Goal: Information Seeking & Learning: Find specific page/section

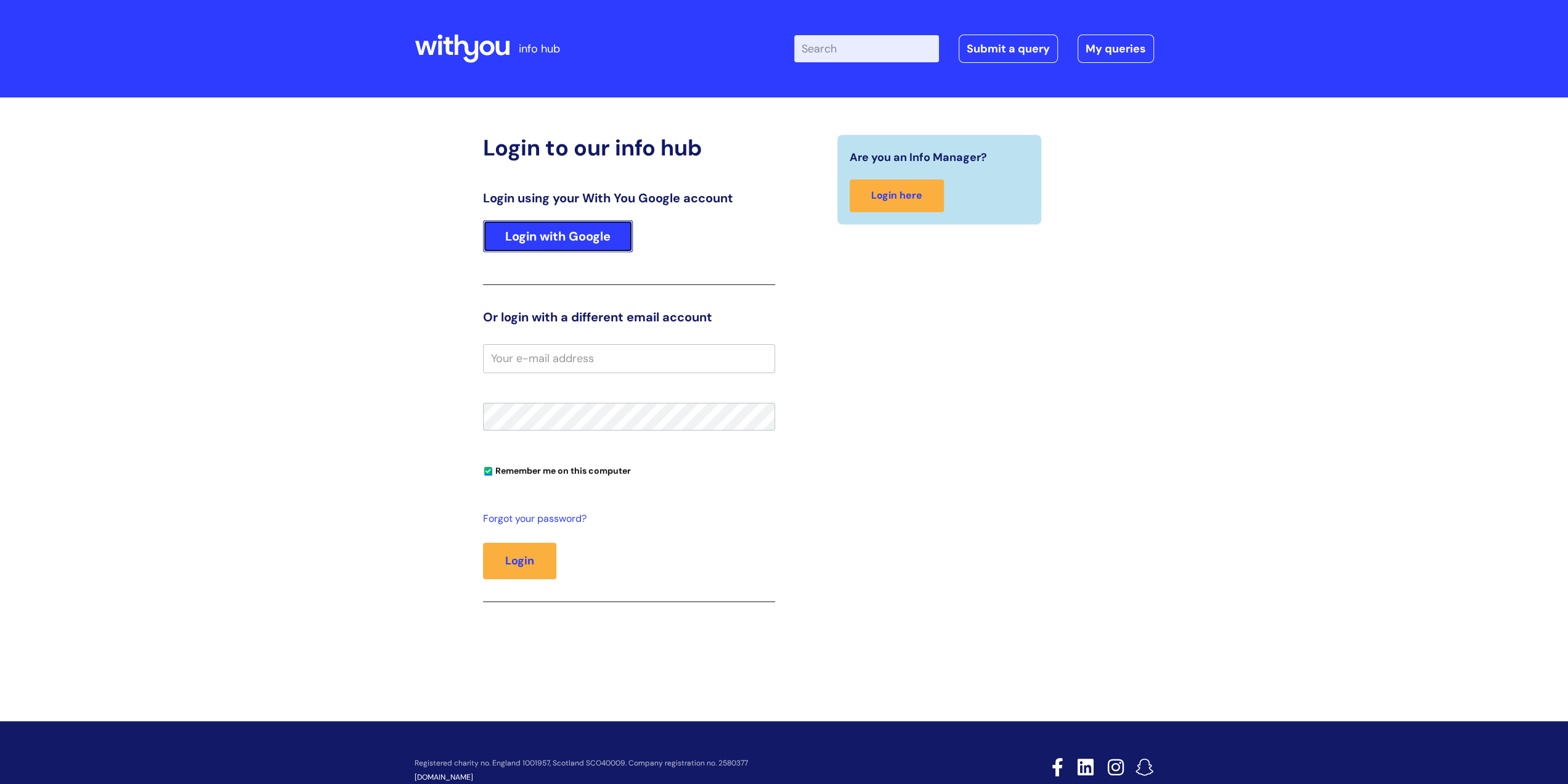
drag, startPoint x: 551, startPoint y: 235, endPoint x: 538, endPoint y: 131, distance: 104.8
click at [551, 235] on link "Login with Google" at bounding box center [558, 236] width 150 height 32
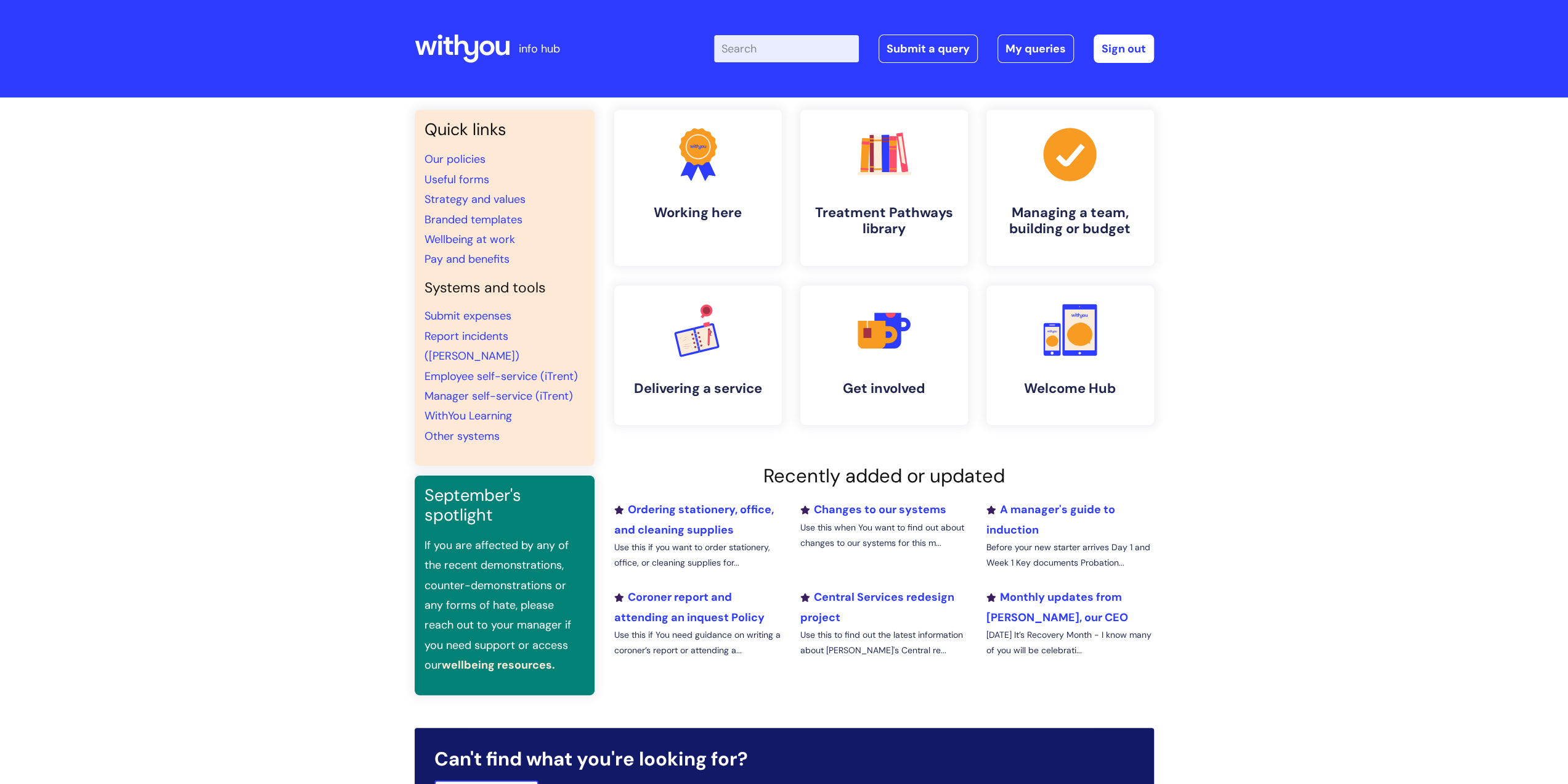
click at [774, 48] on input "Enter your search term here..." at bounding box center [786, 49] width 145 height 27
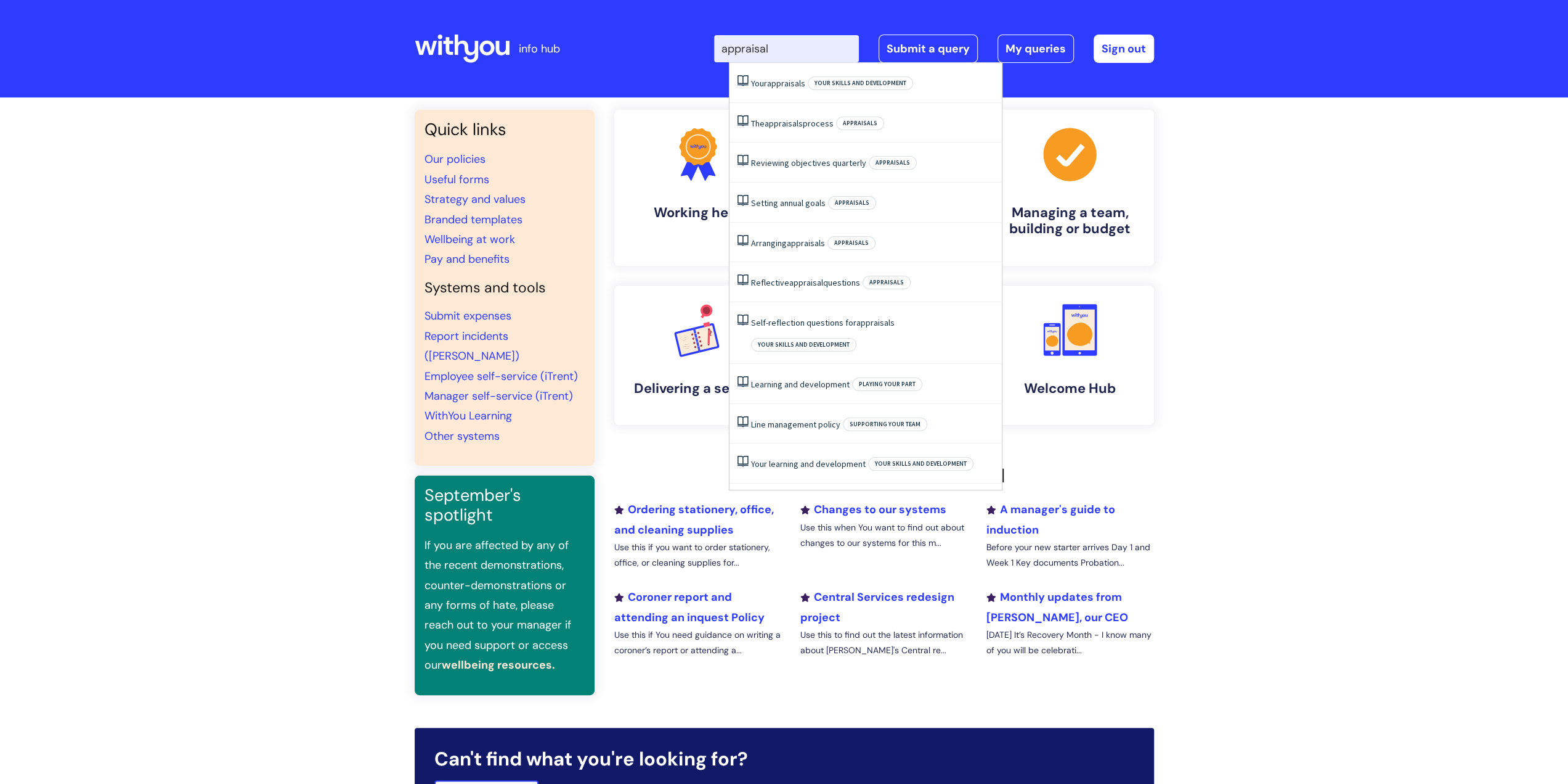
type input "appraisal"
click button "Search" at bounding box center [0, 0] width 0 height 0
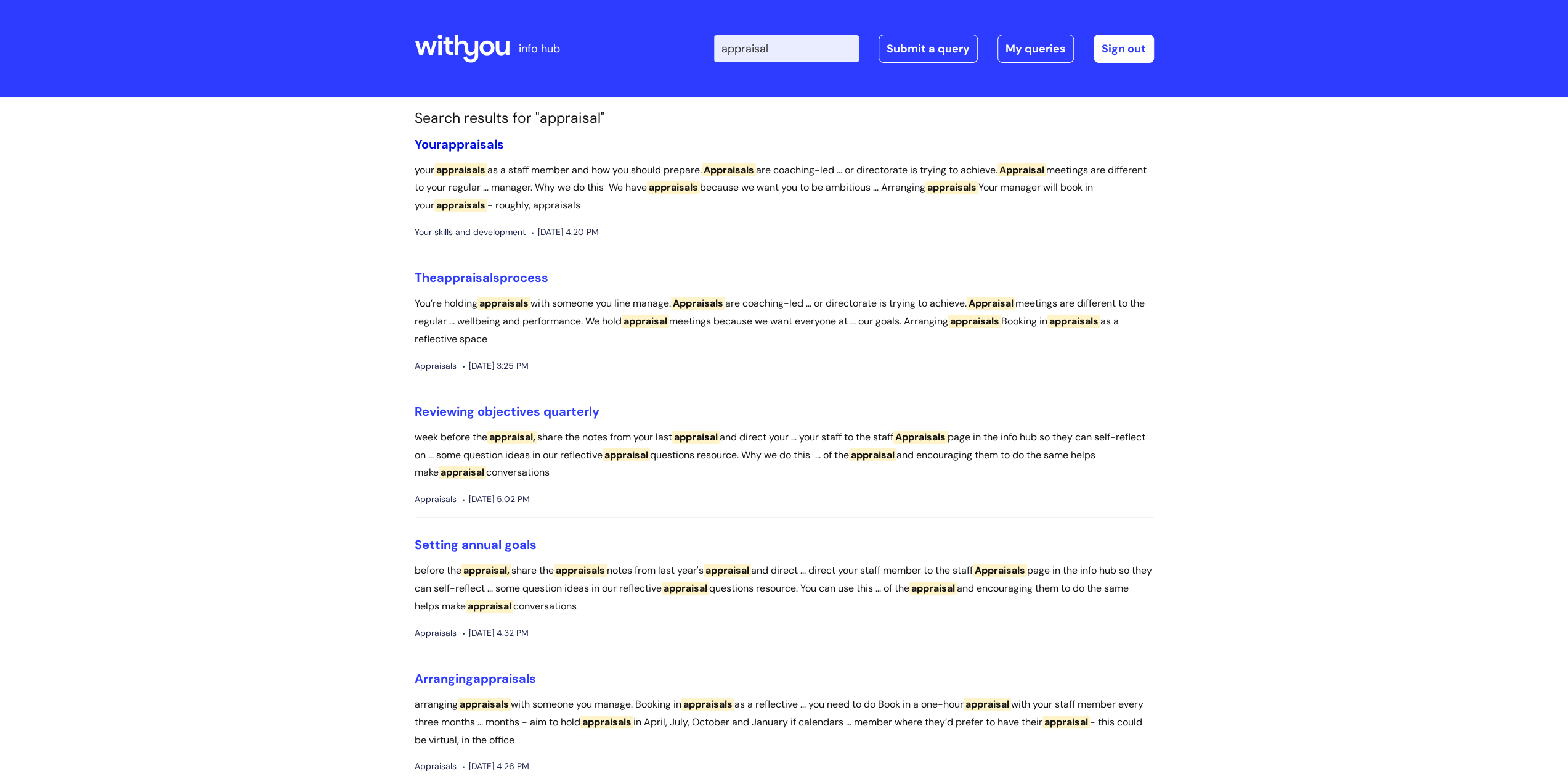
click at [435, 144] on link "Your appraisals" at bounding box center [459, 144] width 90 height 16
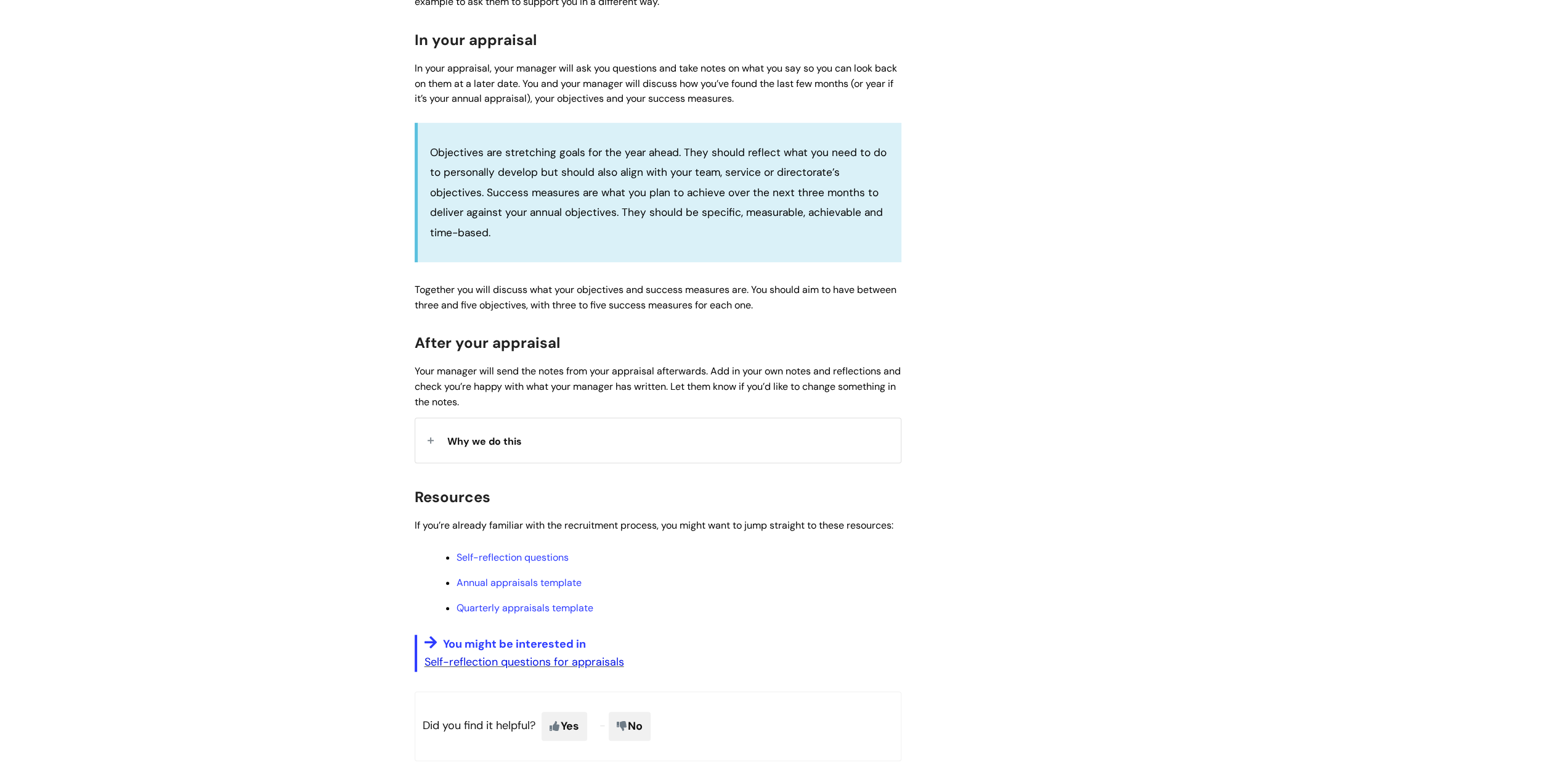
scroll to position [678, 0]
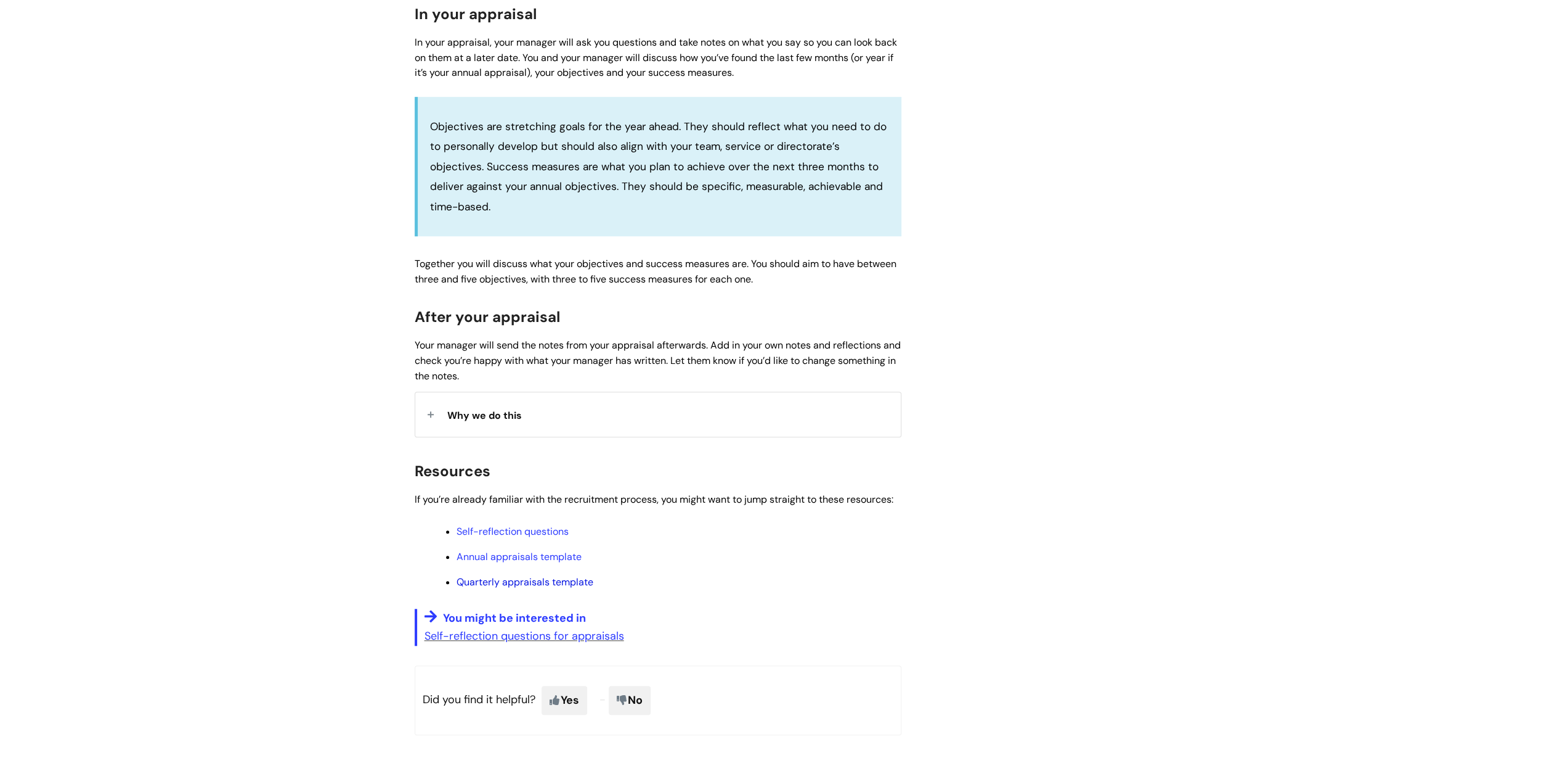
click at [500, 585] on link "Quarterly appraisals template" at bounding box center [525, 581] width 137 height 13
click at [469, 643] on p "Self-reflection questions for appraisals" at bounding box center [663, 636] width 477 height 19
click at [470, 628] on link "Self-reflection questions for appraisals" at bounding box center [524, 635] width 200 height 15
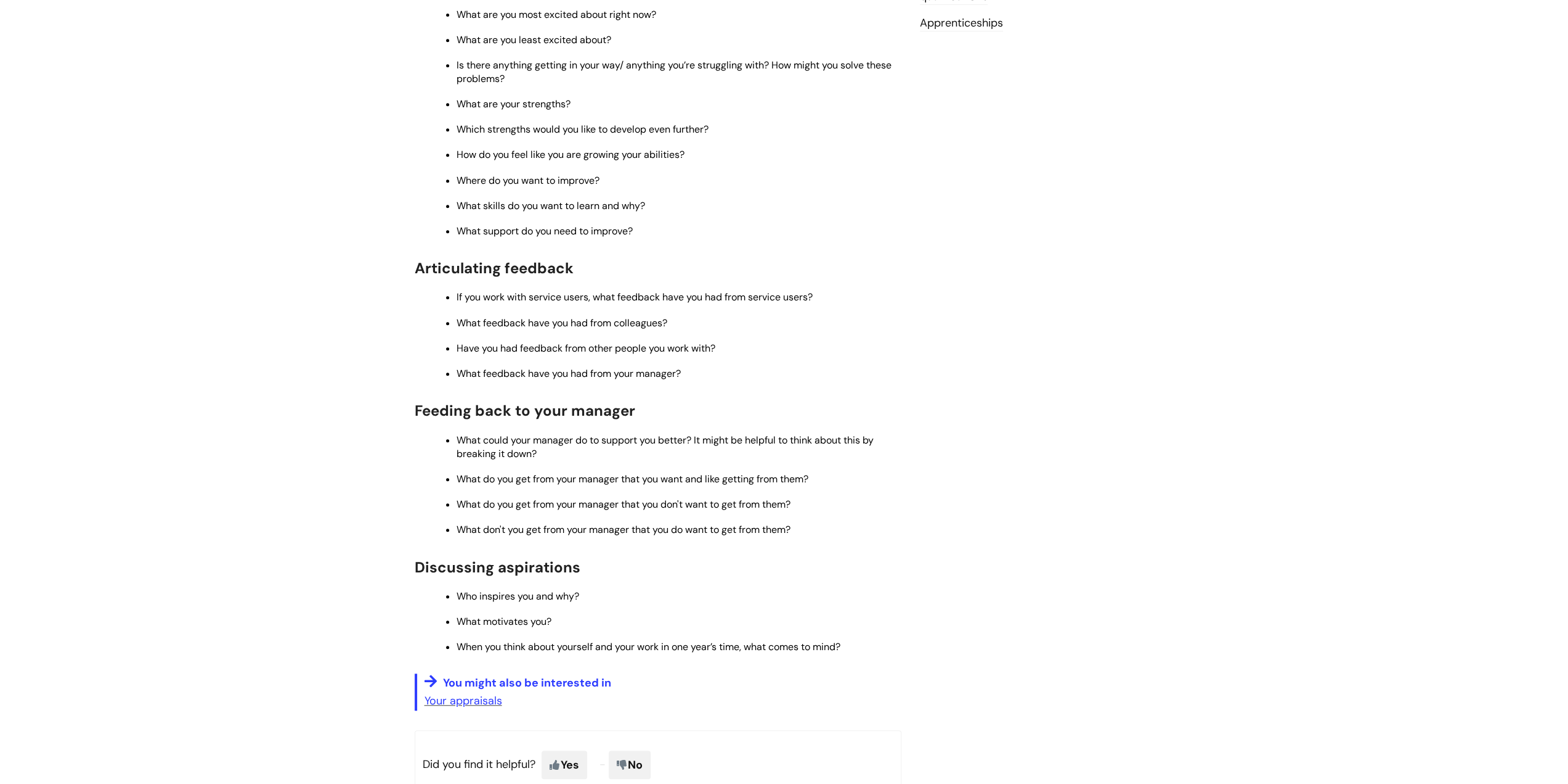
scroll to position [678, 0]
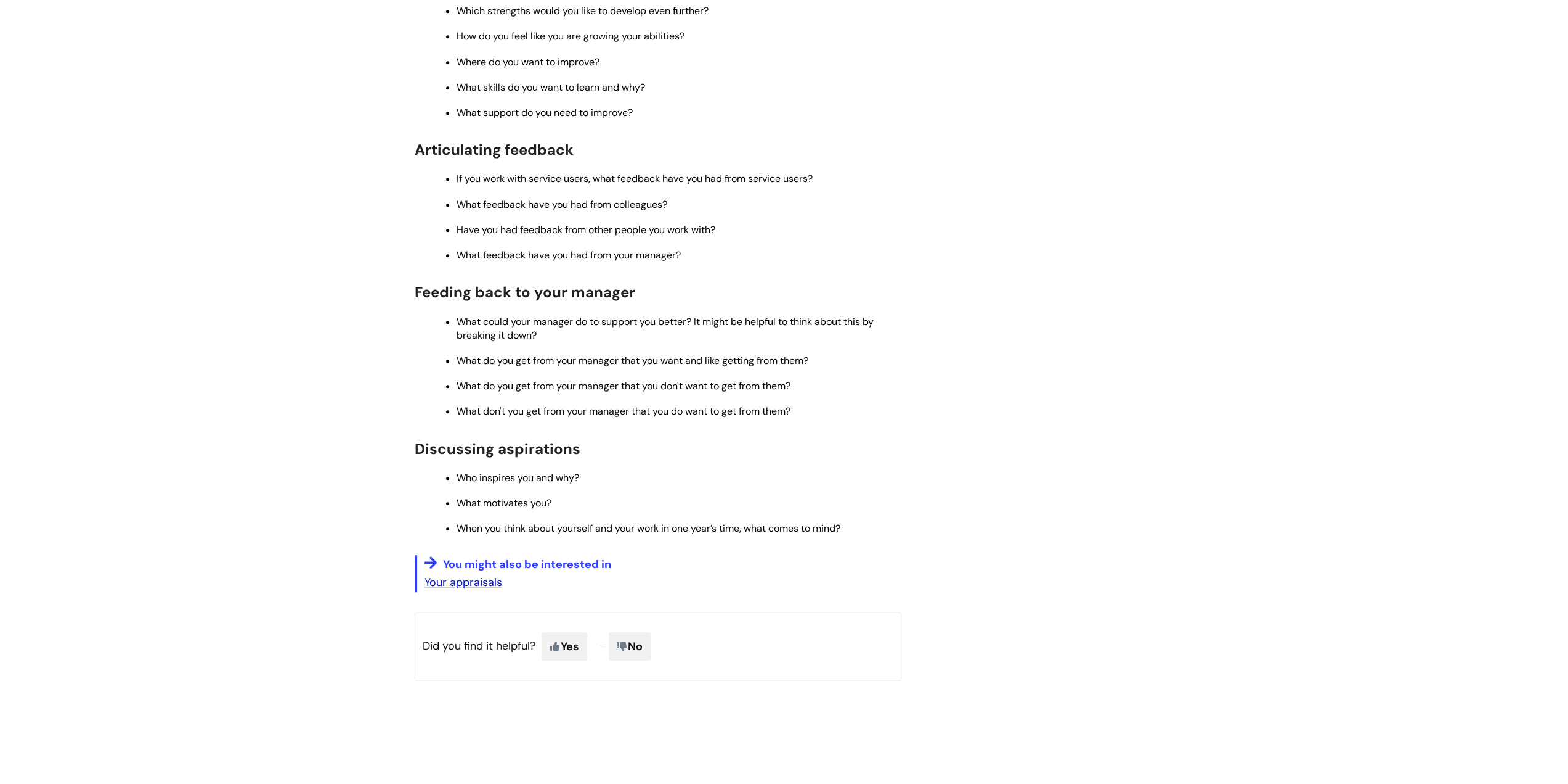
click at [475, 586] on link "Your appraisals" at bounding box center [463, 581] width 78 height 15
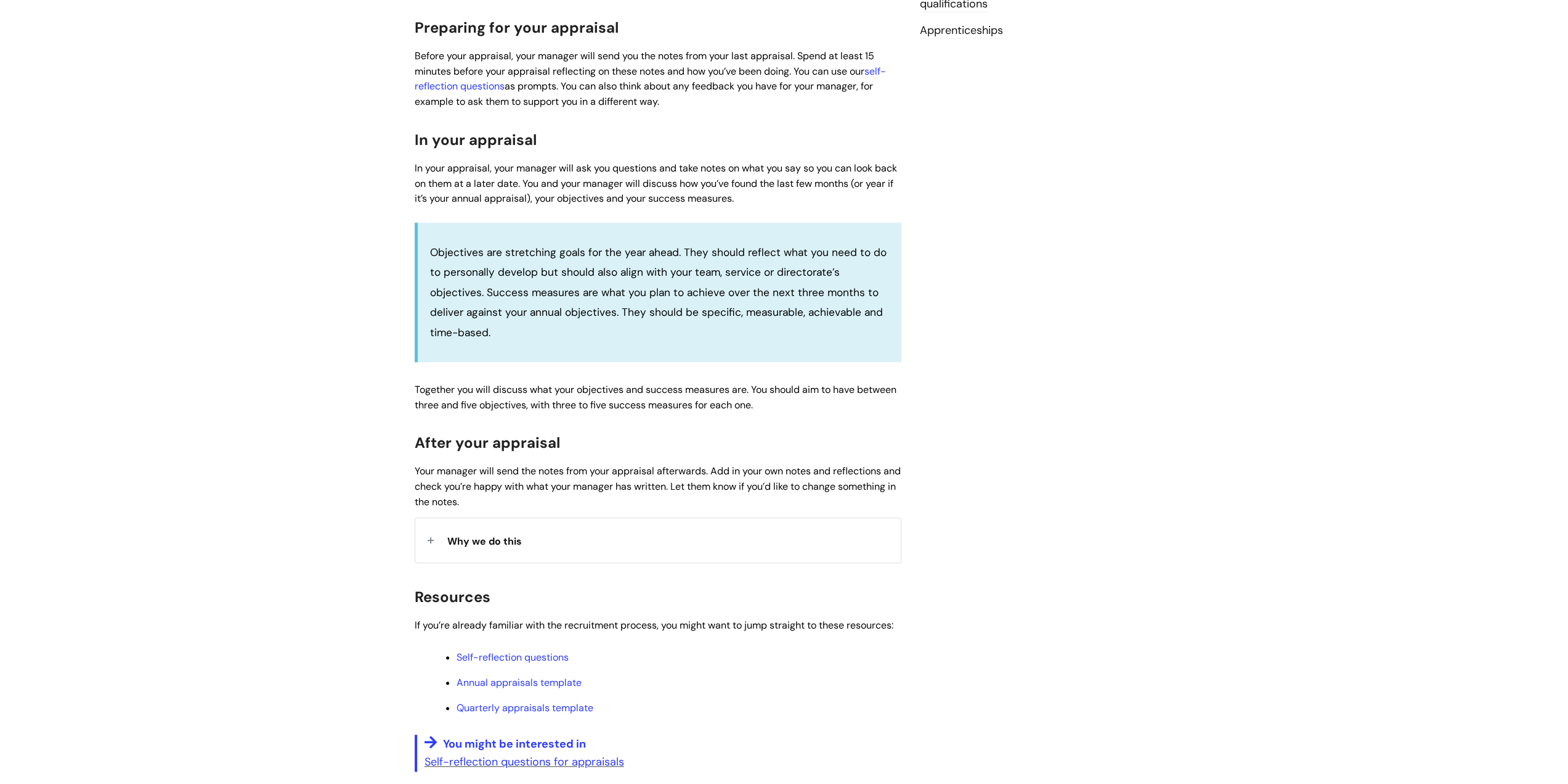
scroll to position [740, 0]
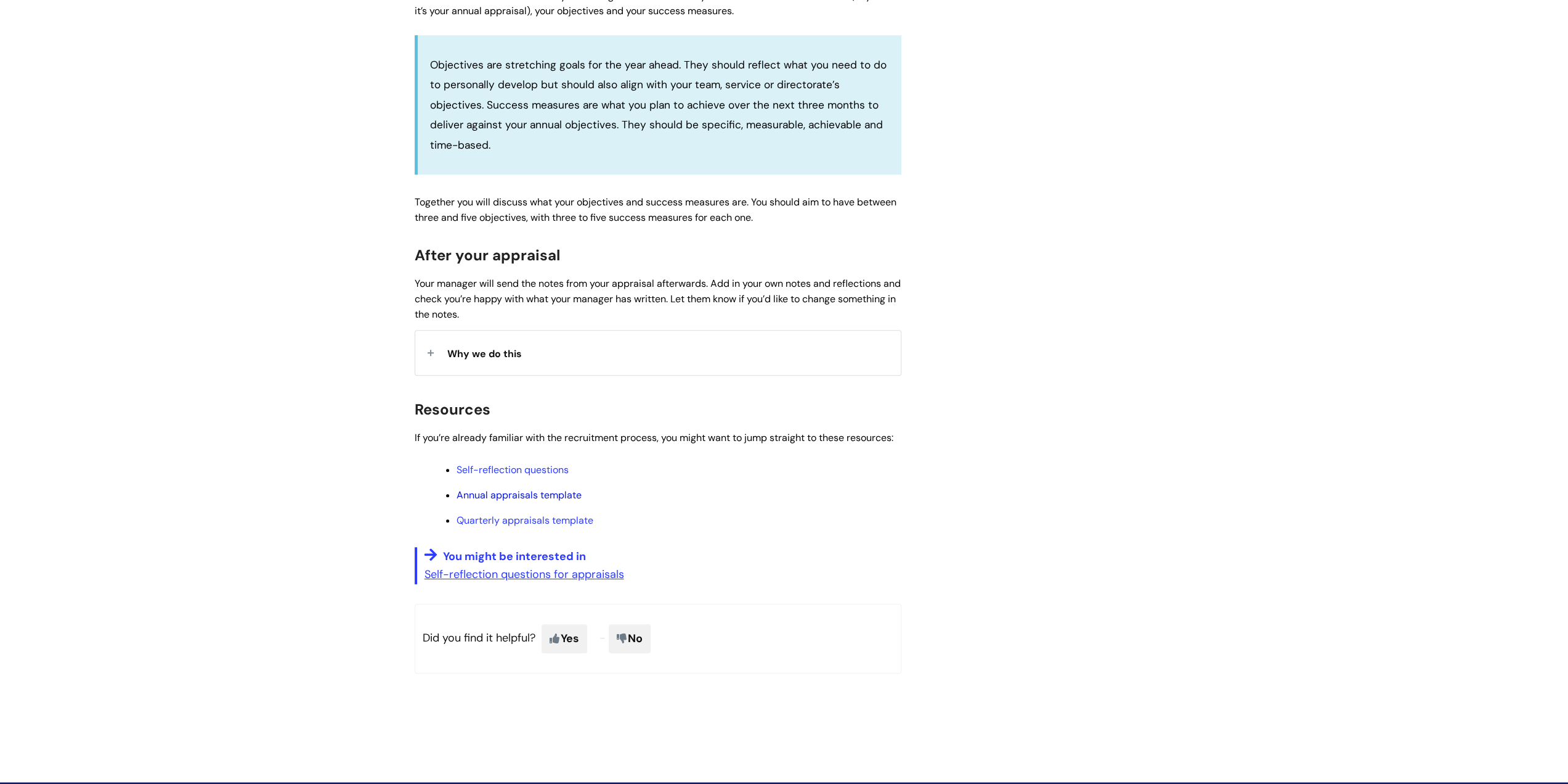
click at [510, 493] on link "Annual appraisals template" at bounding box center [519, 494] width 126 height 13
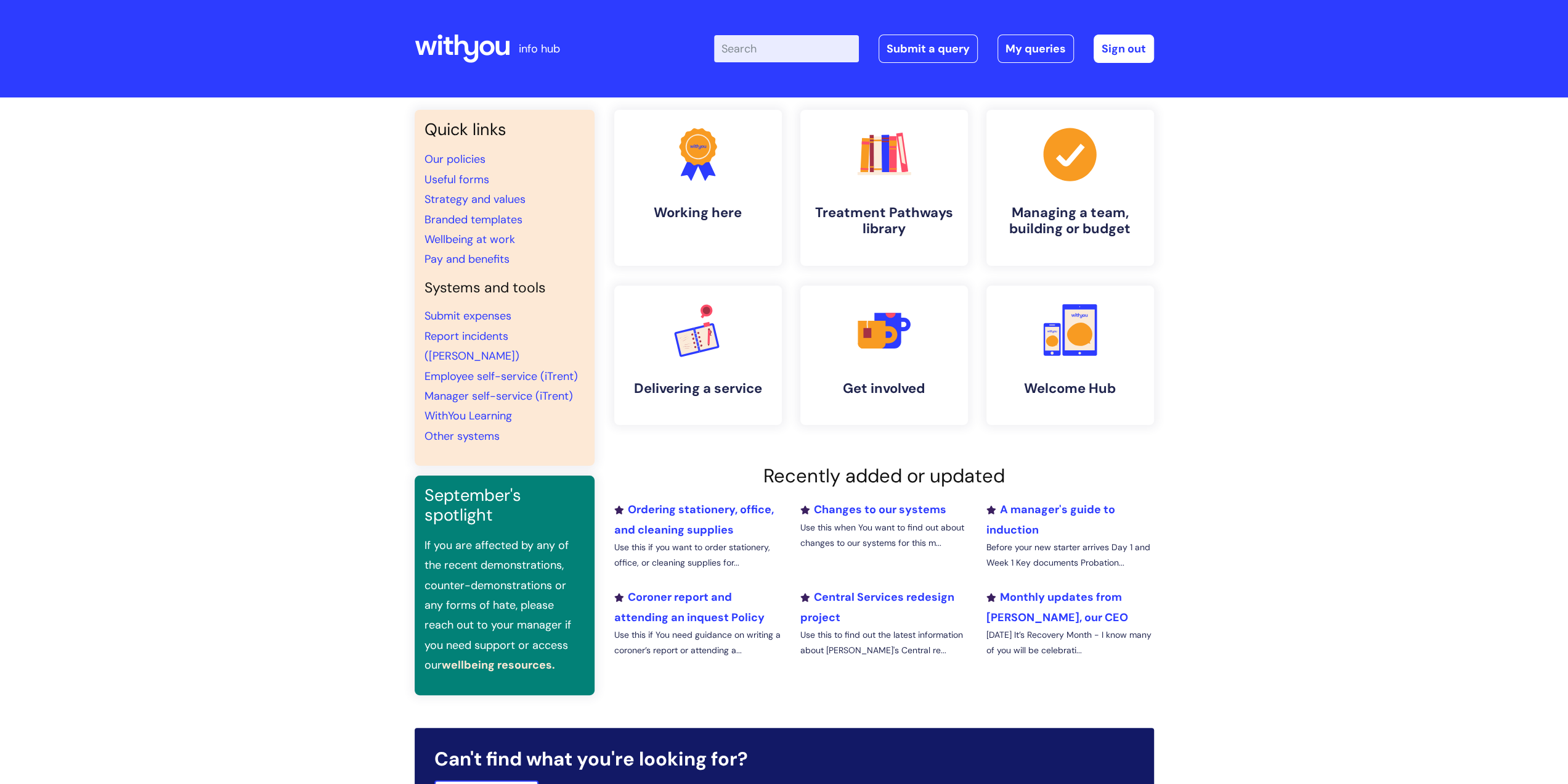
click at [760, 46] on input "Enter your search term here..." at bounding box center [786, 49] width 145 height 27
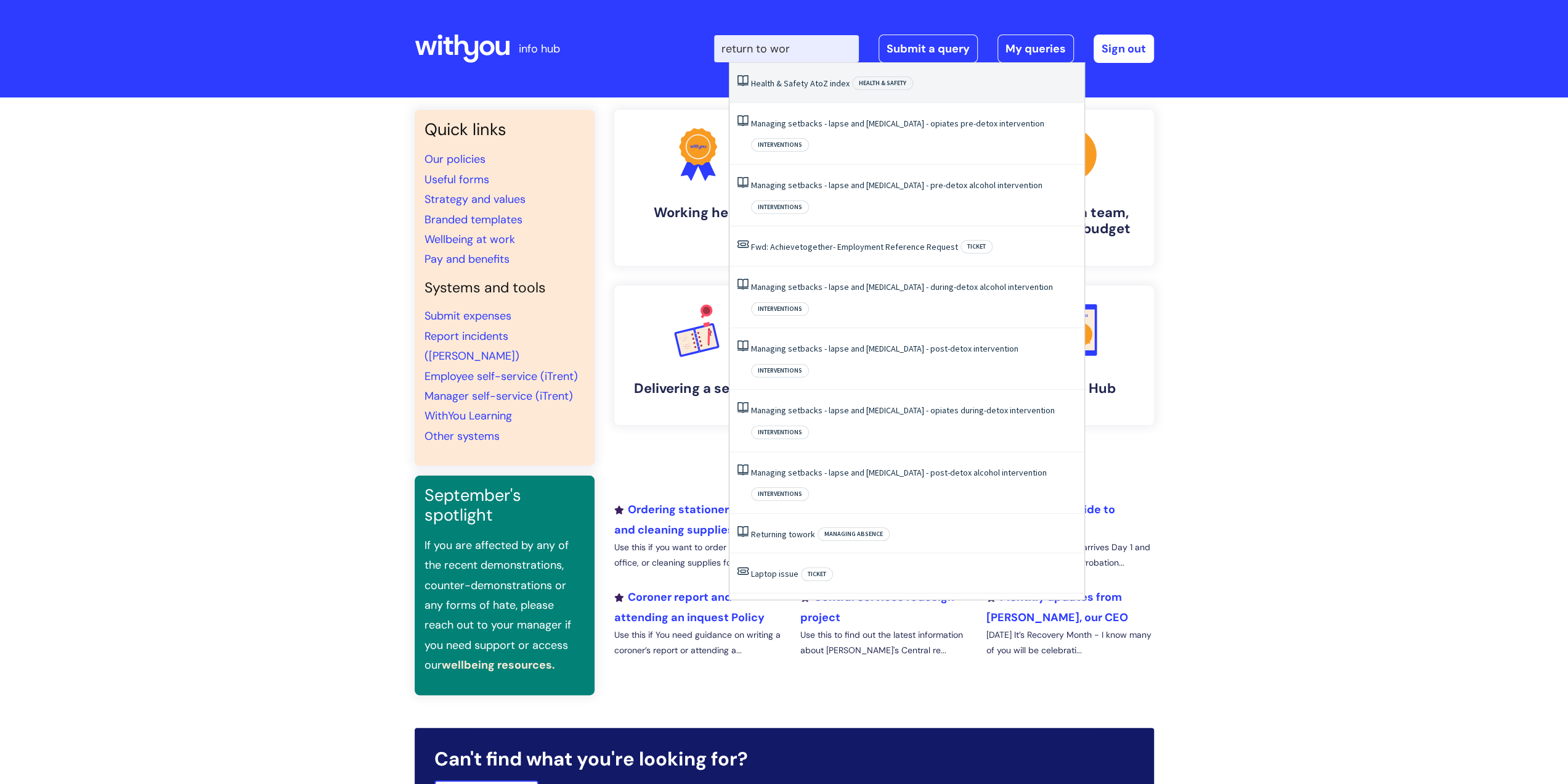
type input "return to work"
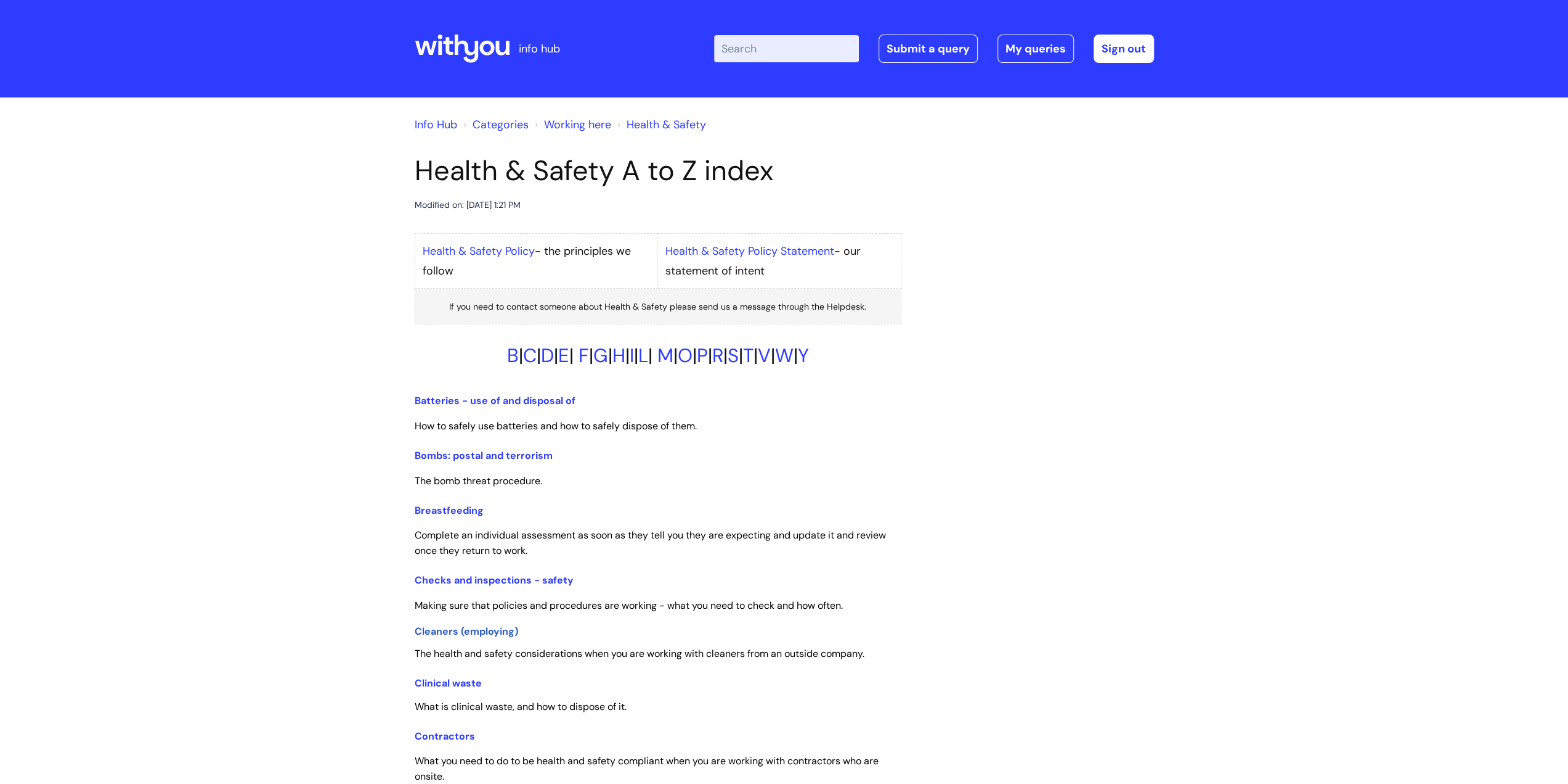
click at [473, 40] on icon at bounding box center [462, 49] width 95 height 29
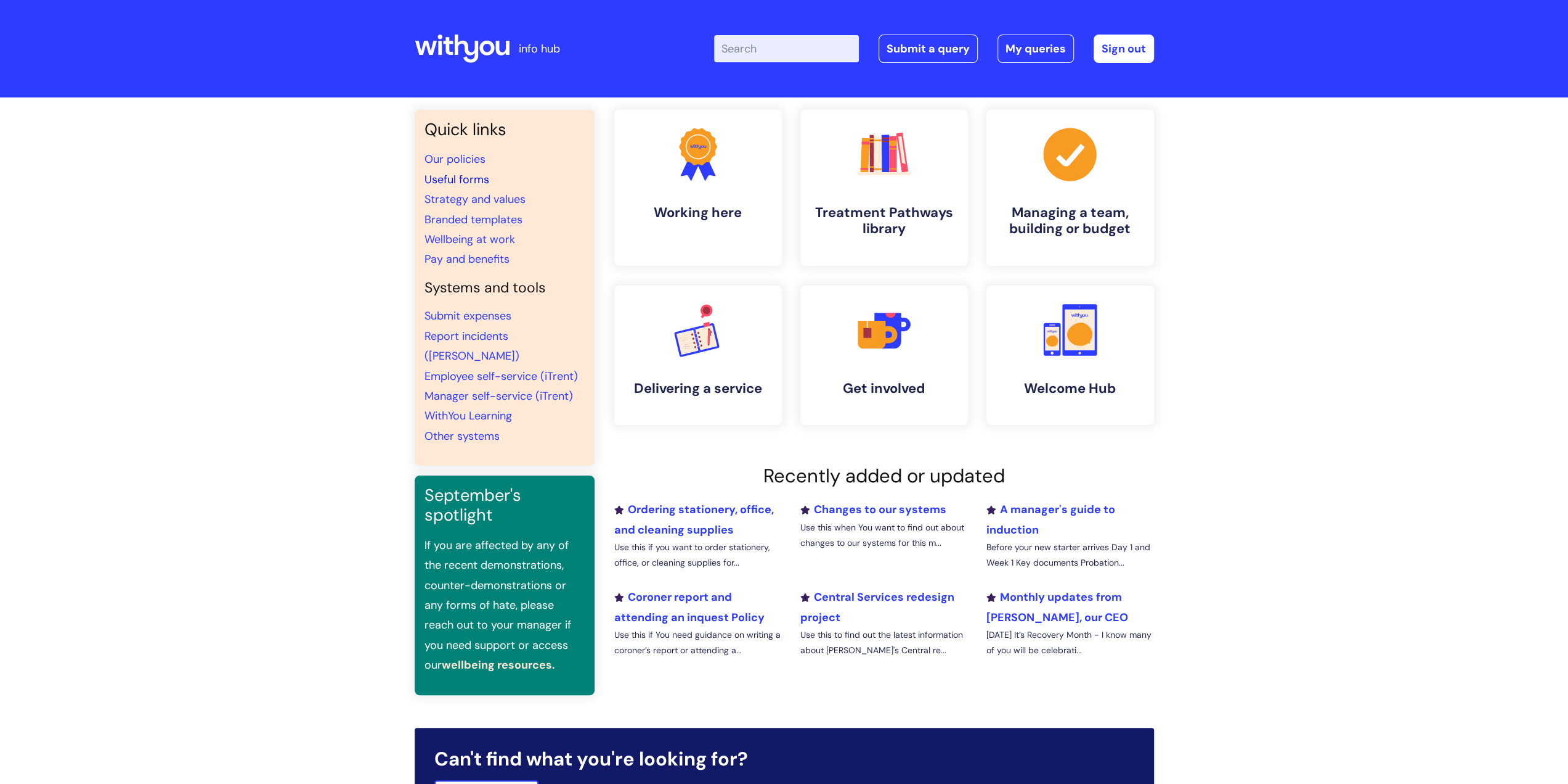
click at [458, 177] on link "Useful forms" at bounding box center [456, 179] width 64 height 15
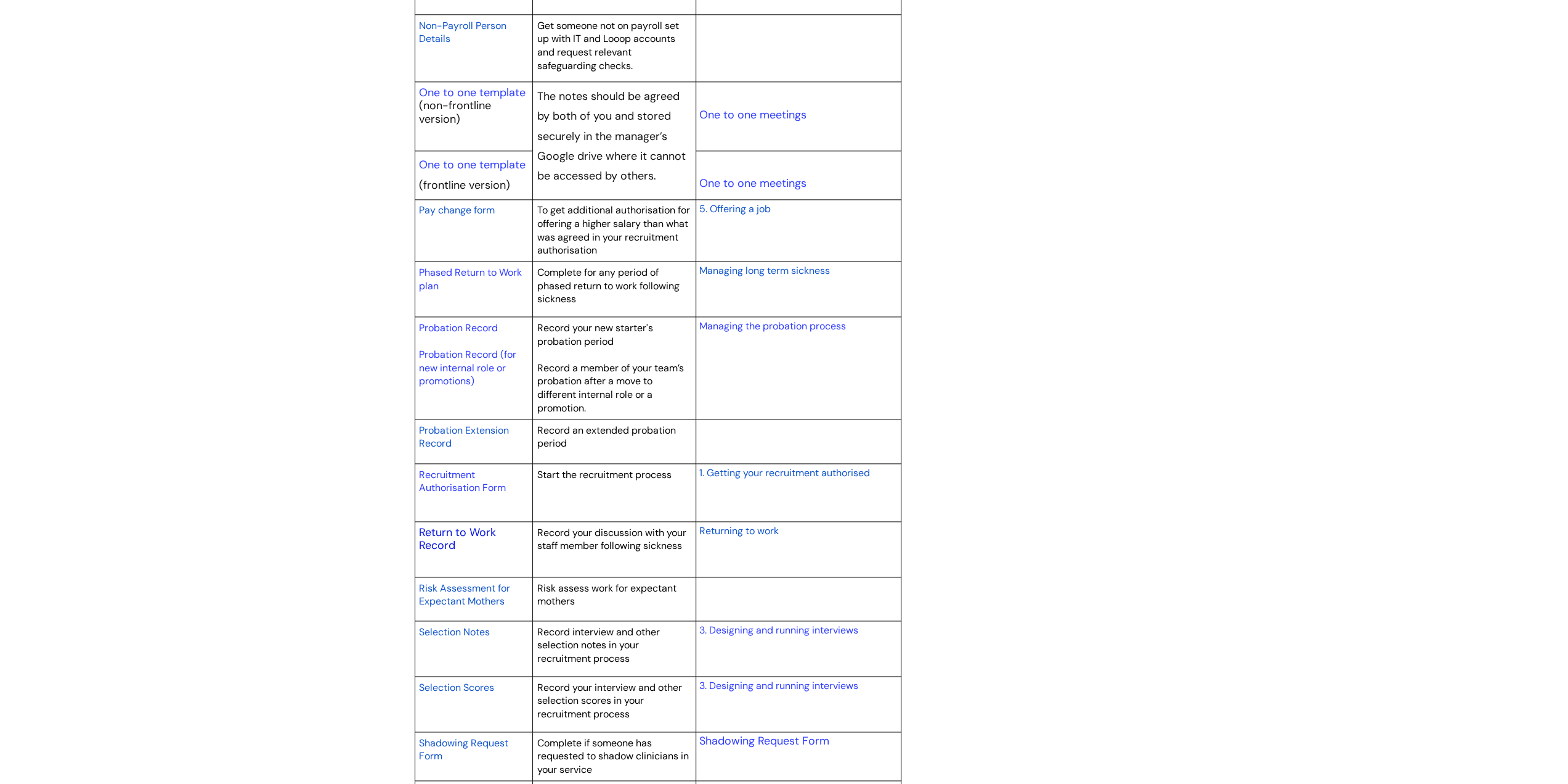
scroll to position [1542, 0]
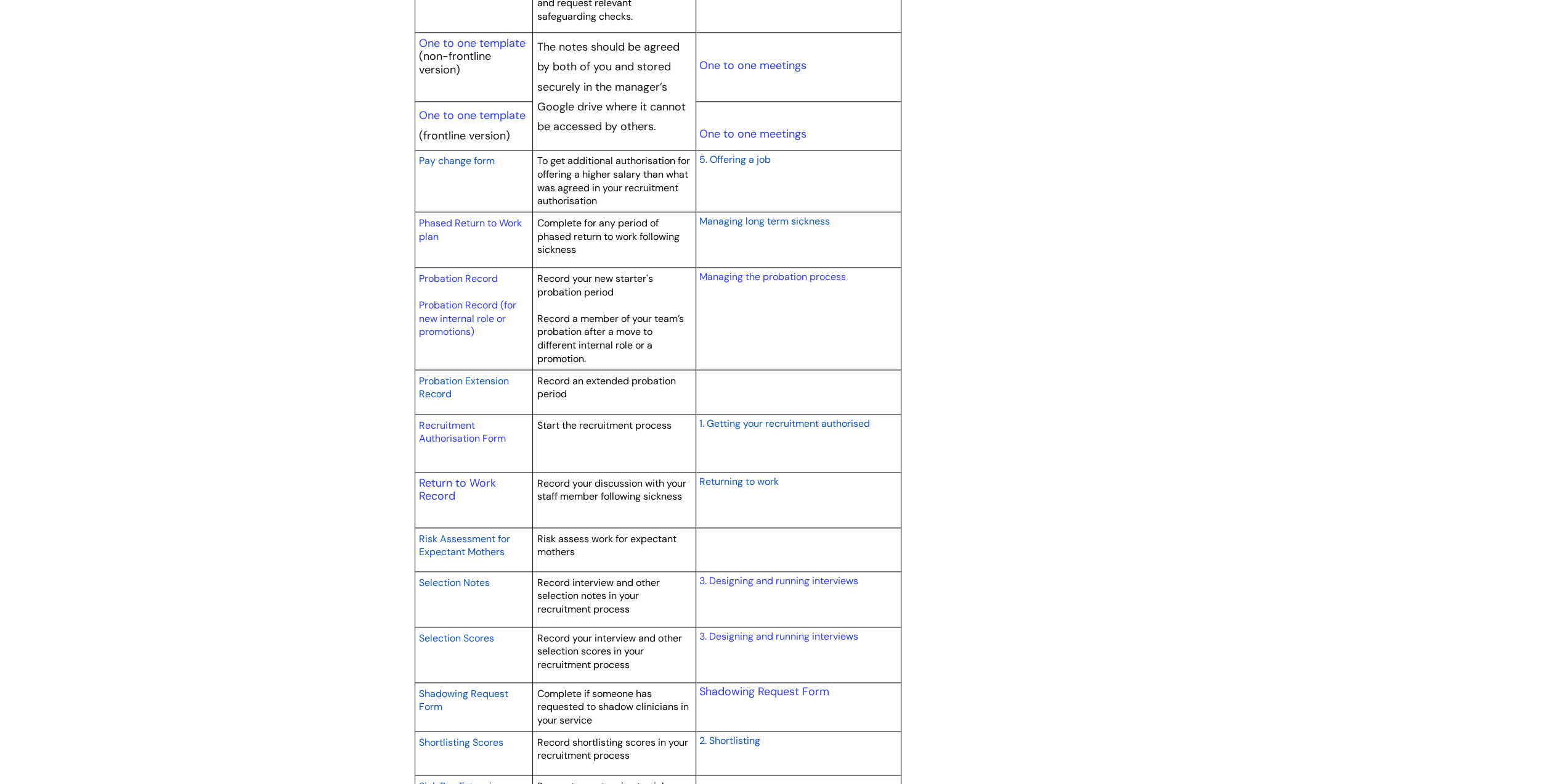
click at [457, 490] on span at bounding box center [456, 496] width 3 height 13
click at [448, 475] on link "Return to Work Record" at bounding box center [457, 489] width 77 height 28
